Goal: Information Seeking & Learning: Understand process/instructions

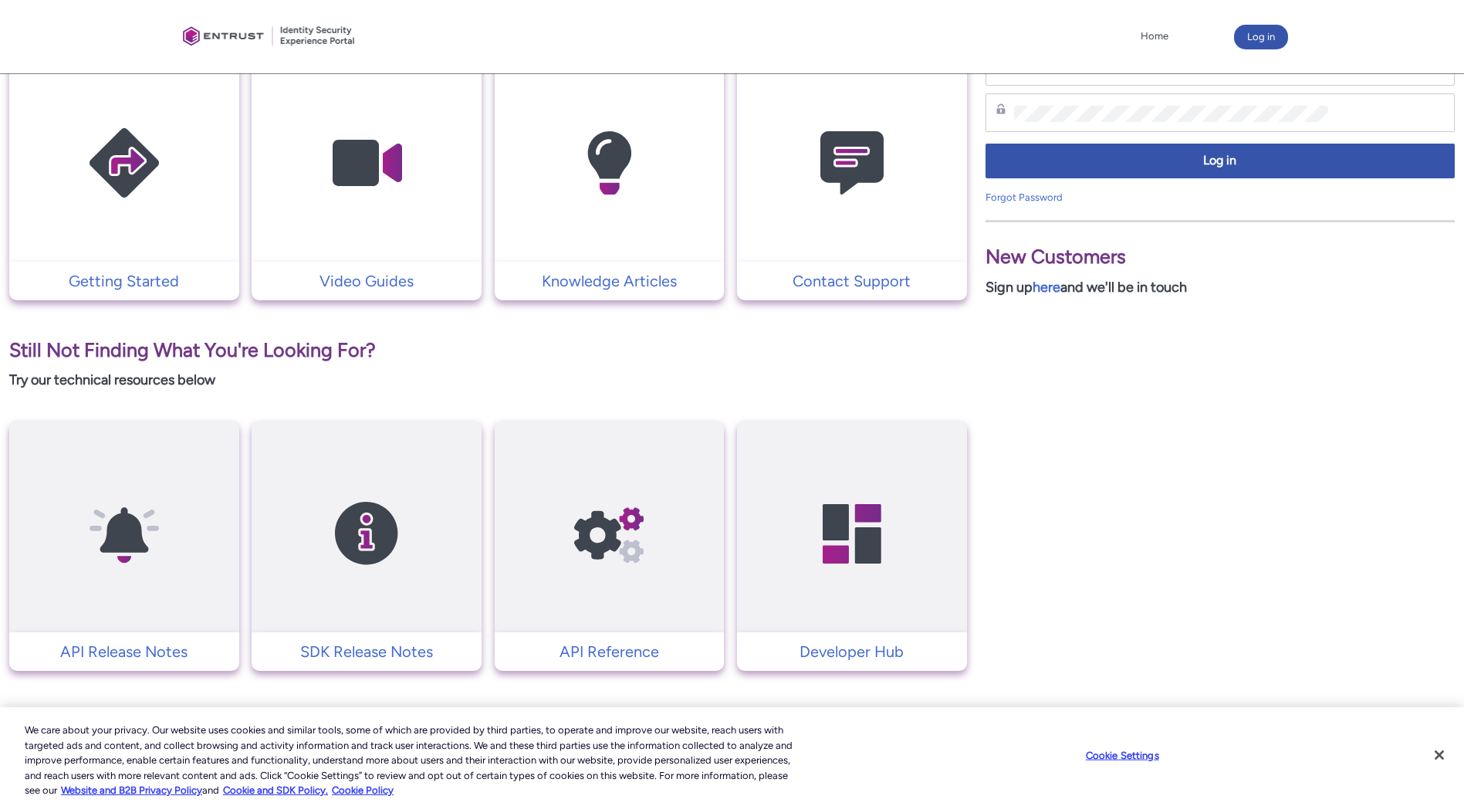
scroll to position [357, 0]
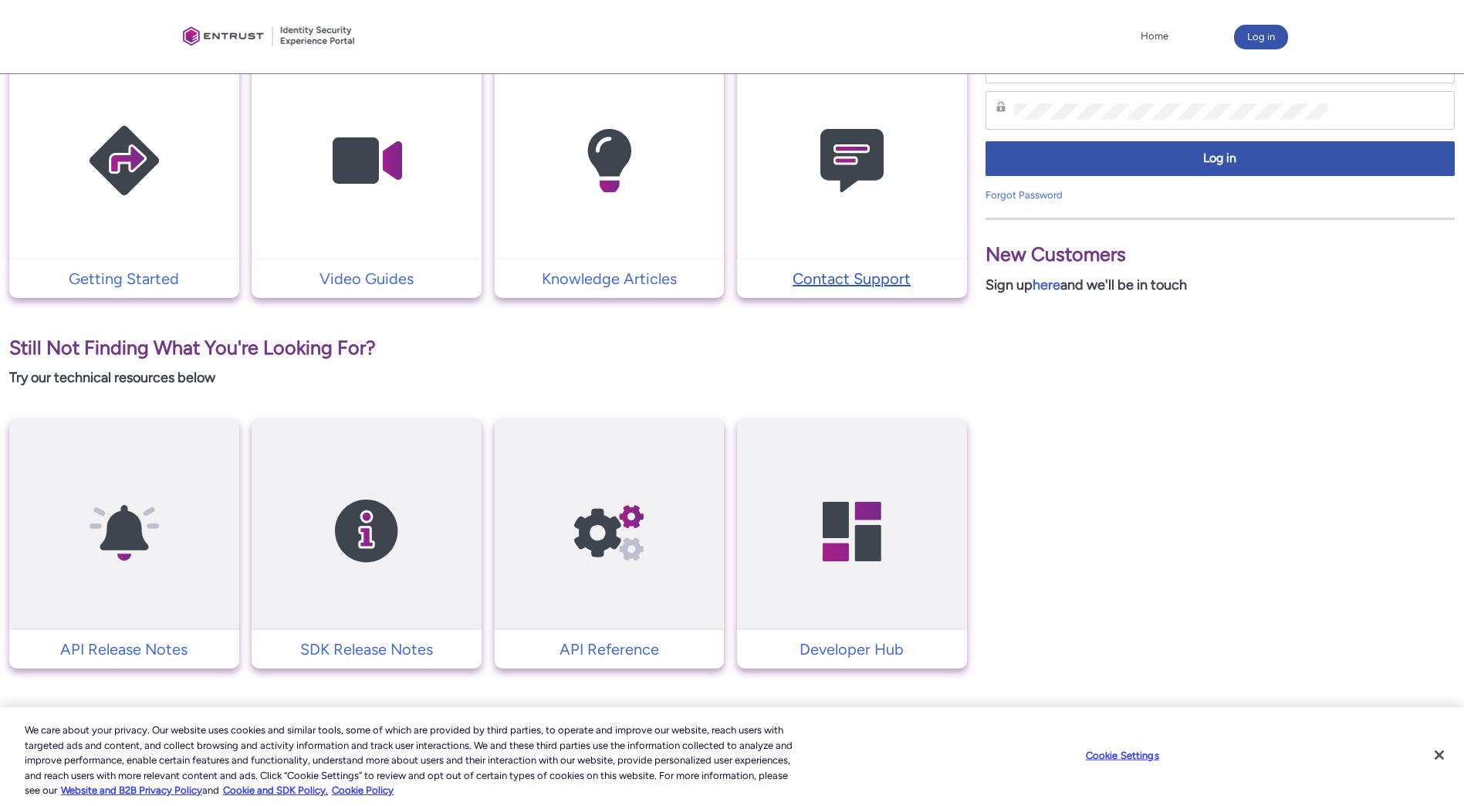
click at [890, 286] on p "Contact Support" at bounding box center [852, 278] width 215 height 23
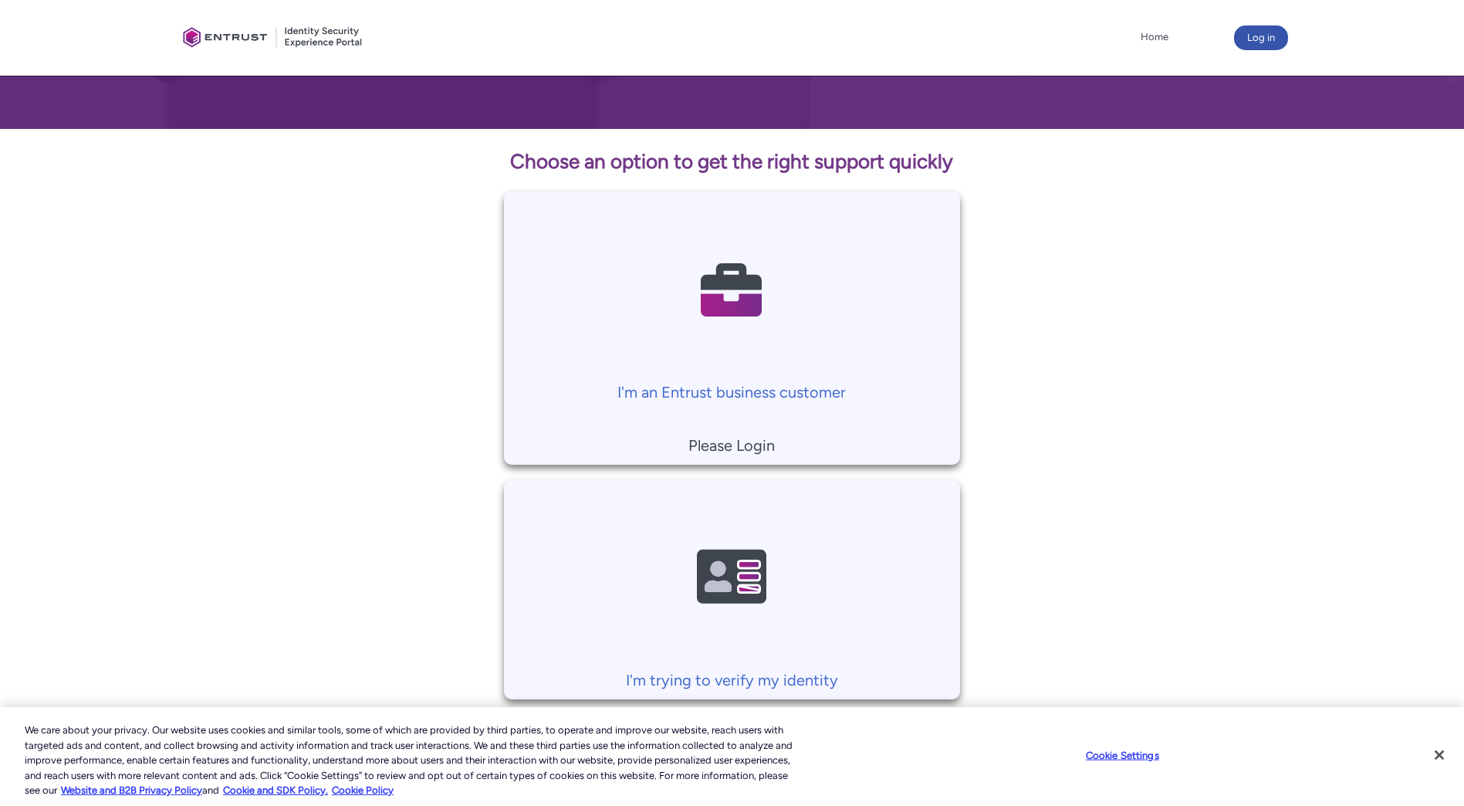
scroll to position [256, 0]
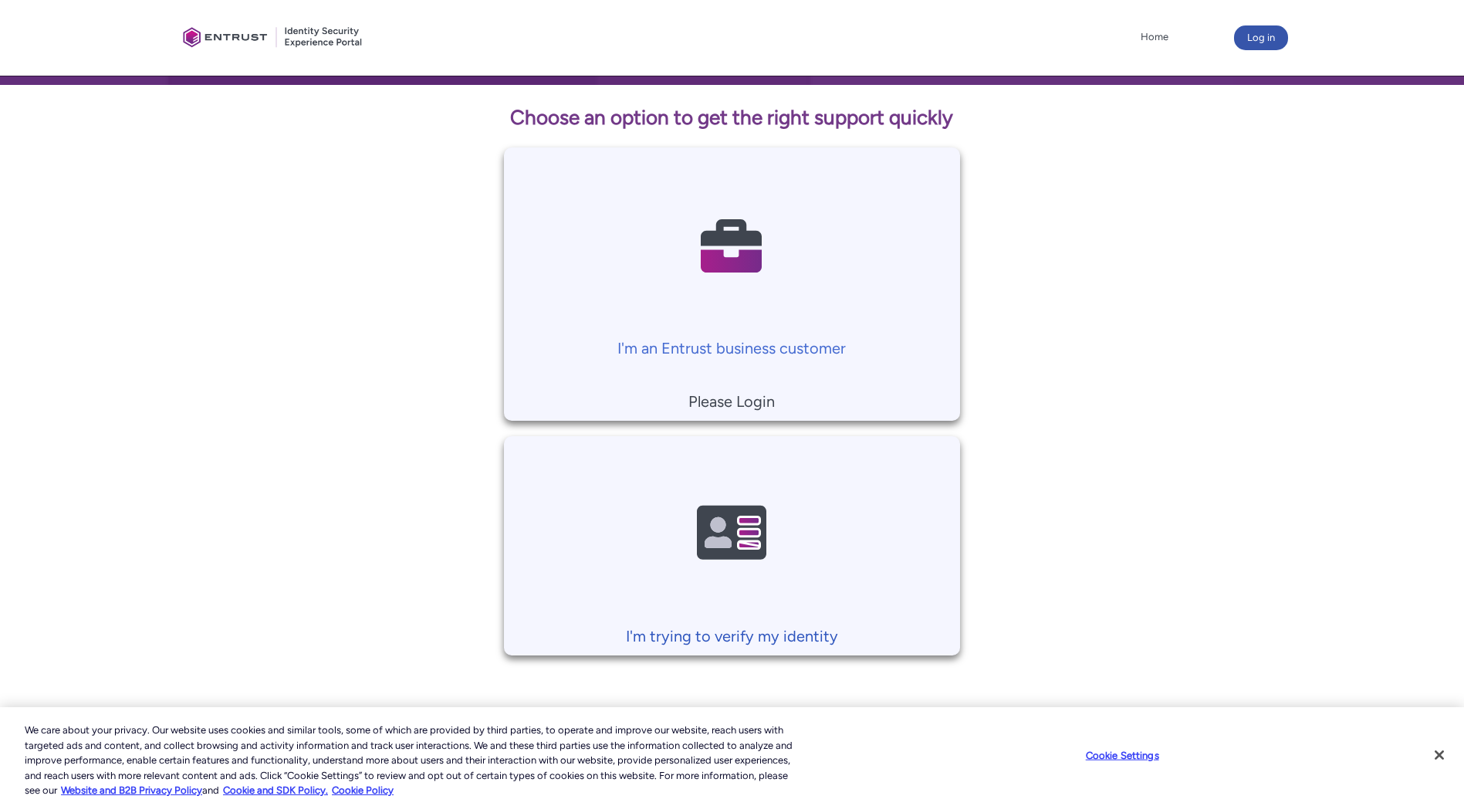
click at [724, 511] on img at bounding box center [731, 534] width 147 height 166
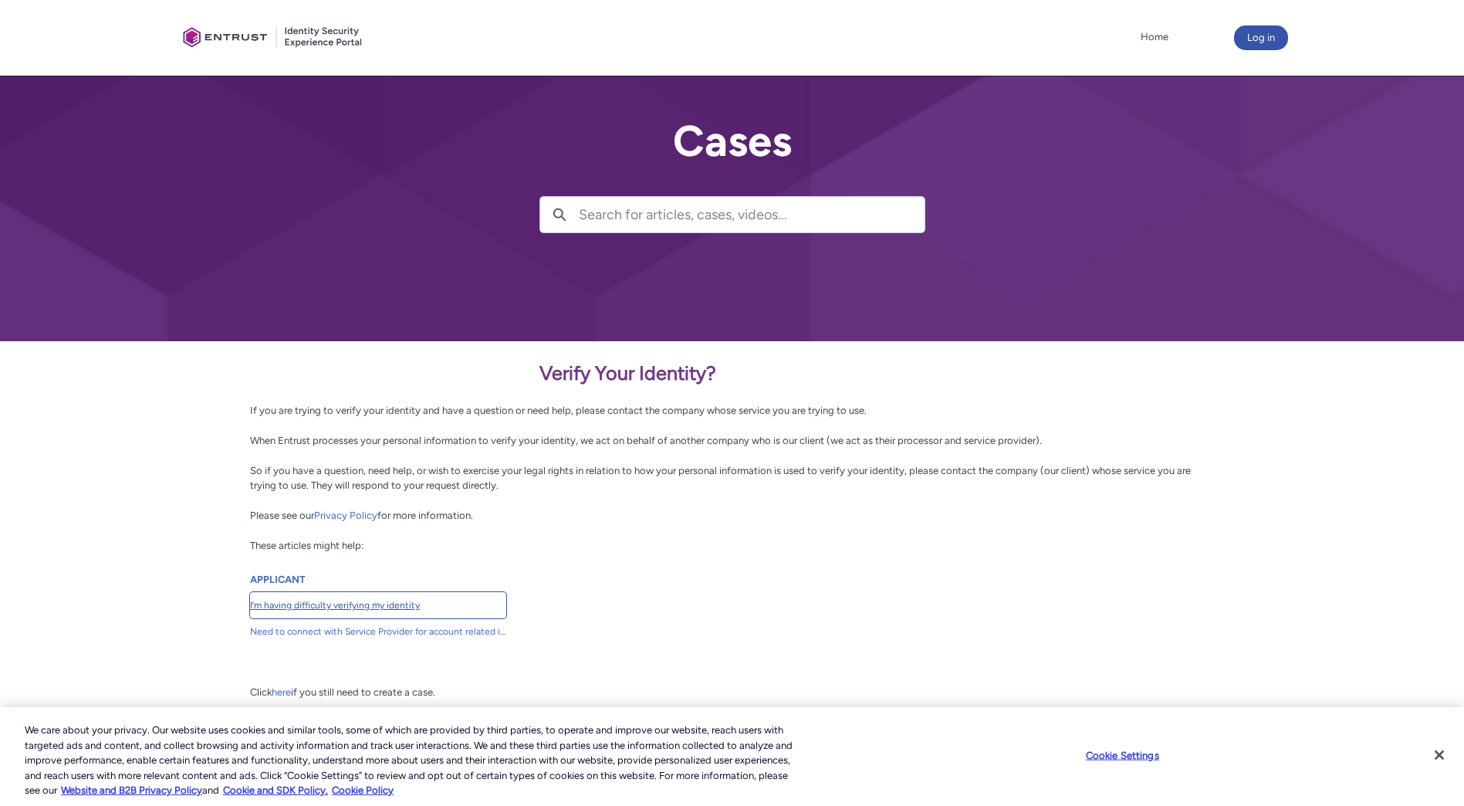
click at [340, 606] on span "I’m having difficulty verifying my identity" at bounding box center [378, 605] width 256 height 14
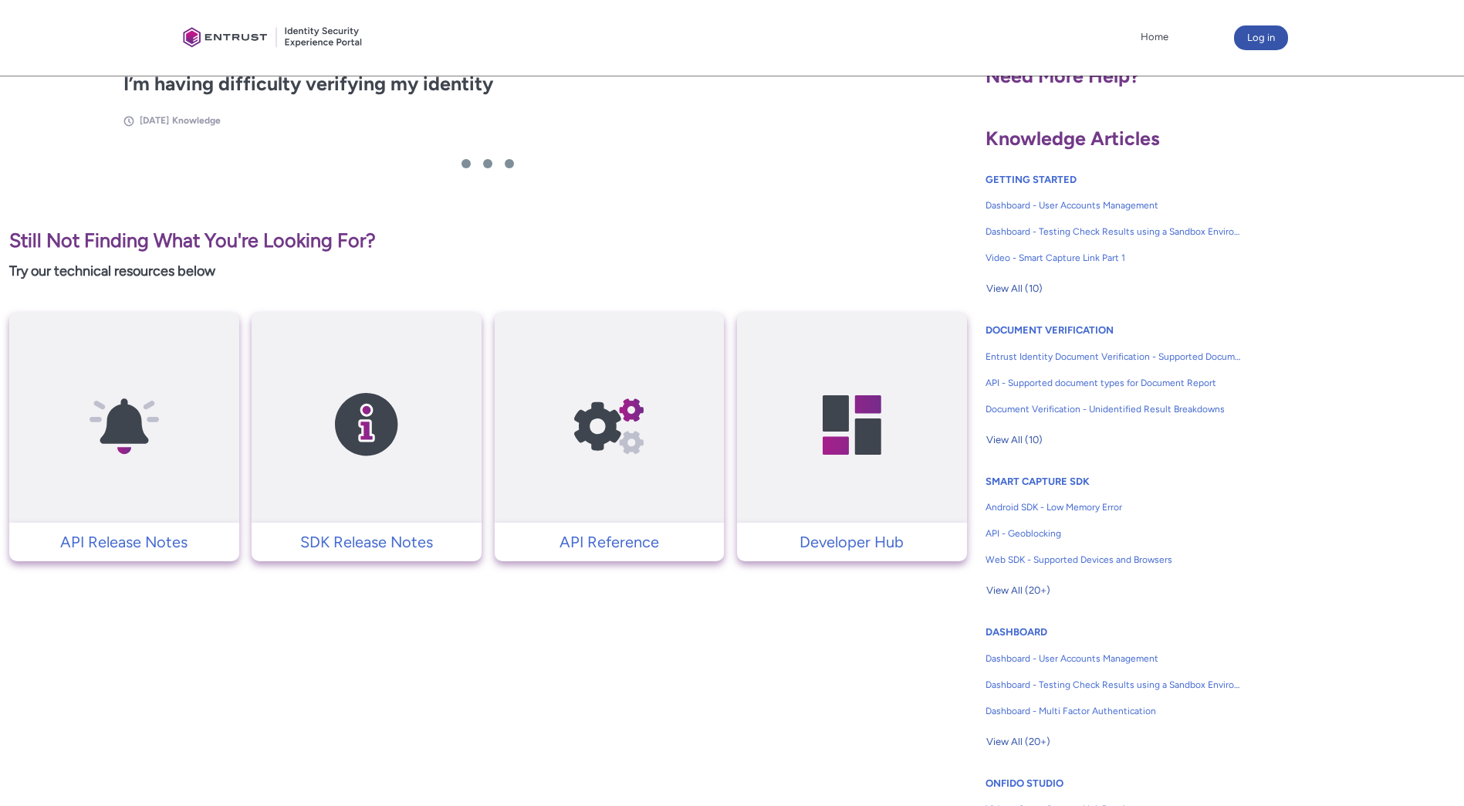
scroll to position [309, 0]
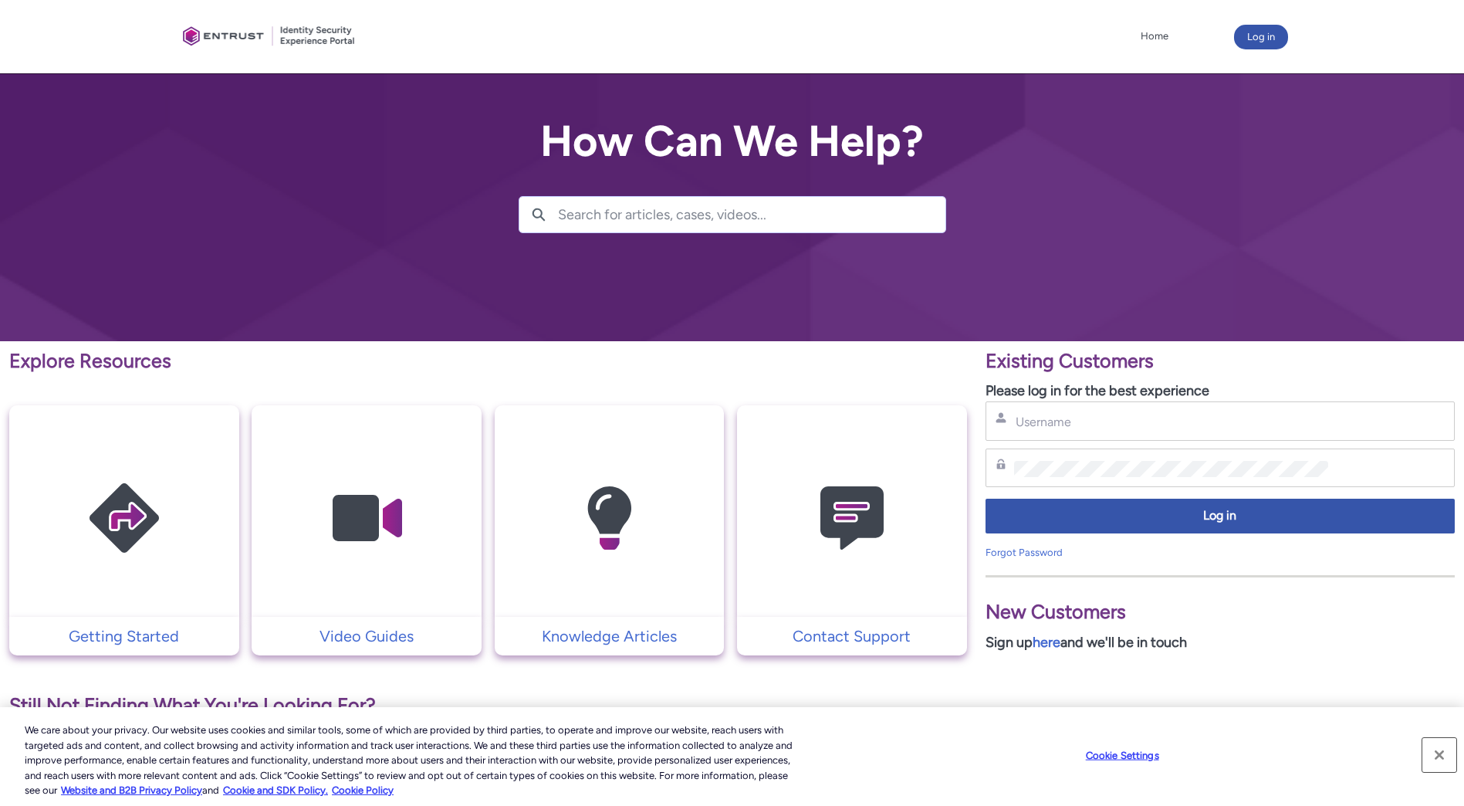
click at [1441, 758] on button "Close" at bounding box center [1439, 755] width 34 height 34
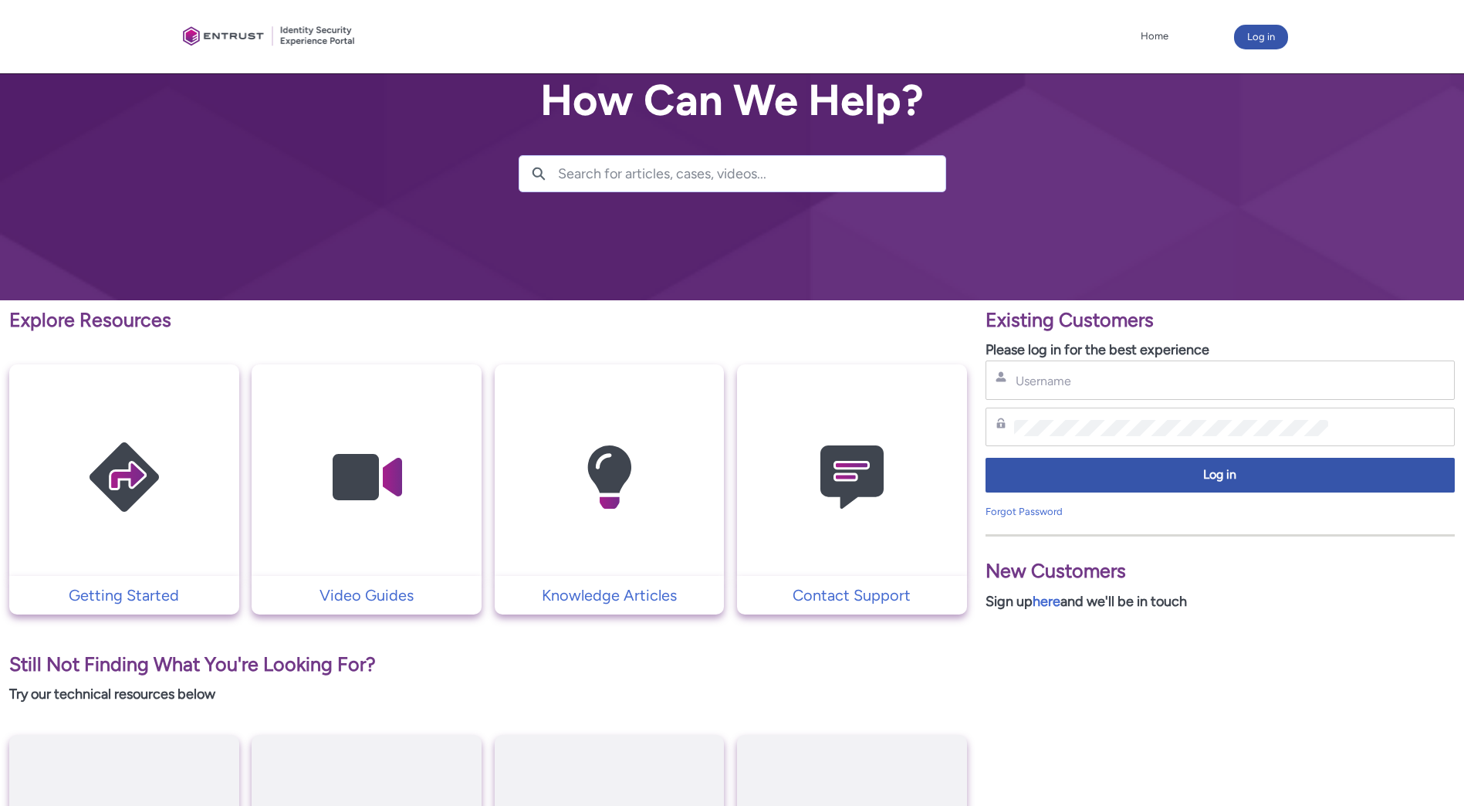
scroll to position [154, 0]
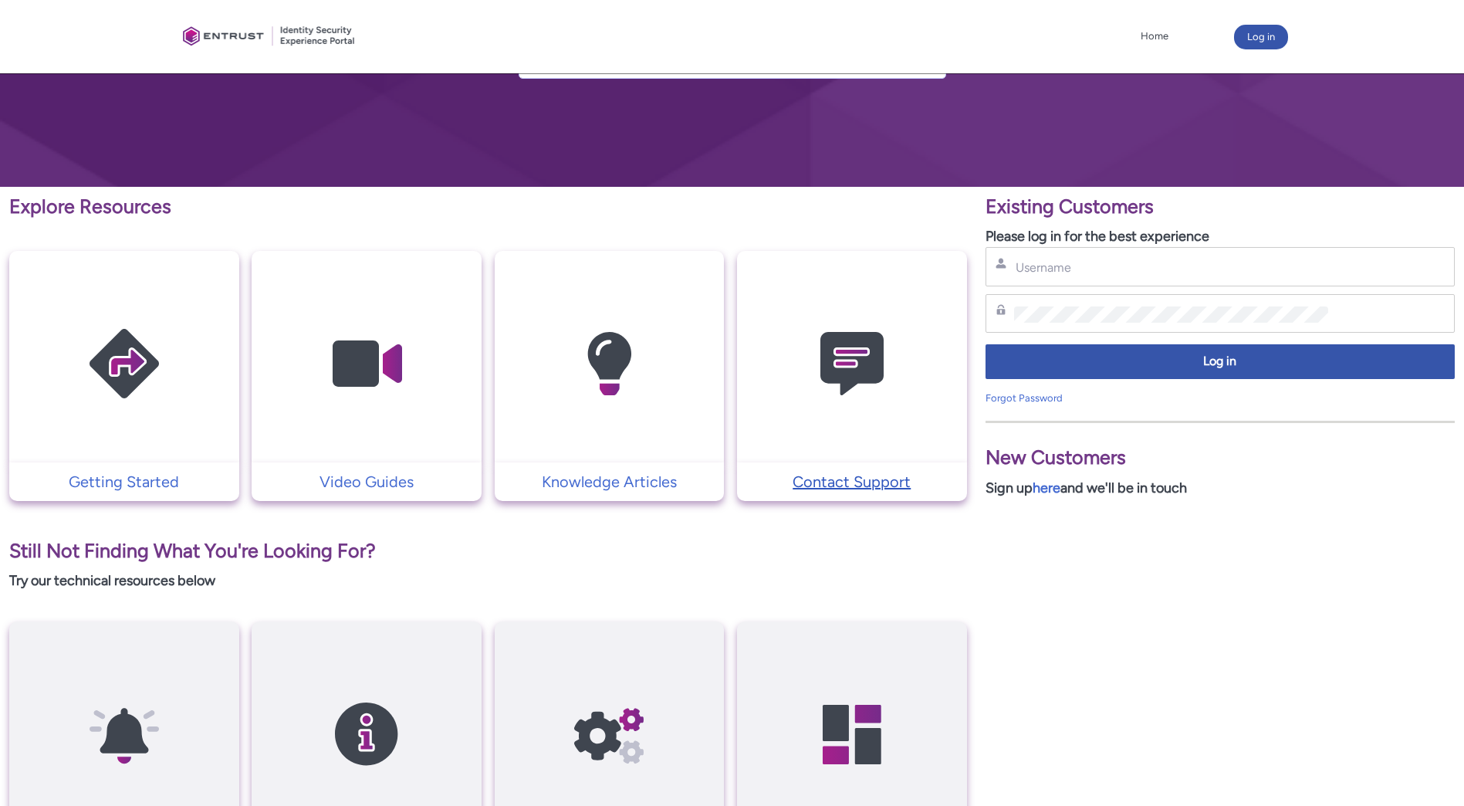
click at [877, 471] on p "Contact Support" at bounding box center [852, 481] width 215 height 23
